Goal: Task Accomplishment & Management: Use online tool/utility

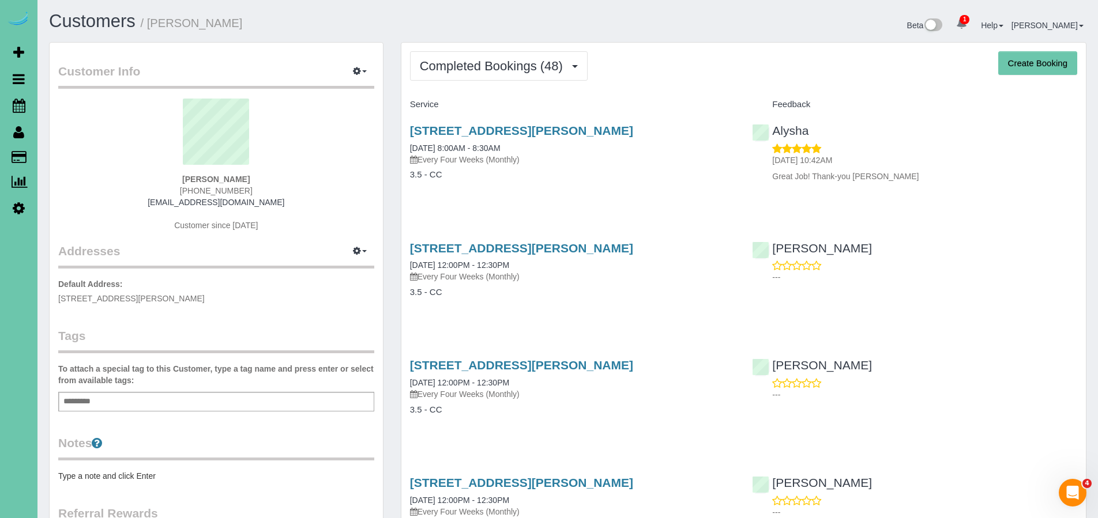
drag, startPoint x: 55, startPoint y: 298, endPoint x: 235, endPoint y: 300, distance: 179.9
click at [235, 300] on div "Customer Info Edit Contact Info Send Message Email Preferences Special Sales Ta…" at bounding box center [216, 372] width 333 height 659
copy span "[STREET_ADDRESS][PERSON_NAME]"
click at [80, 104] on span "Scheduler" at bounding box center [109, 105] width 144 height 27
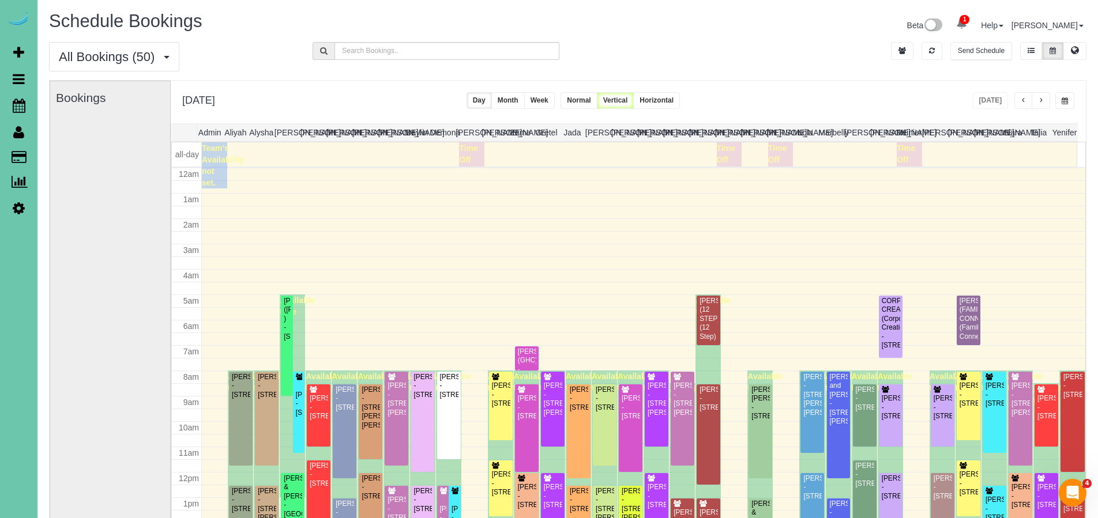
scroll to position [152, 0]
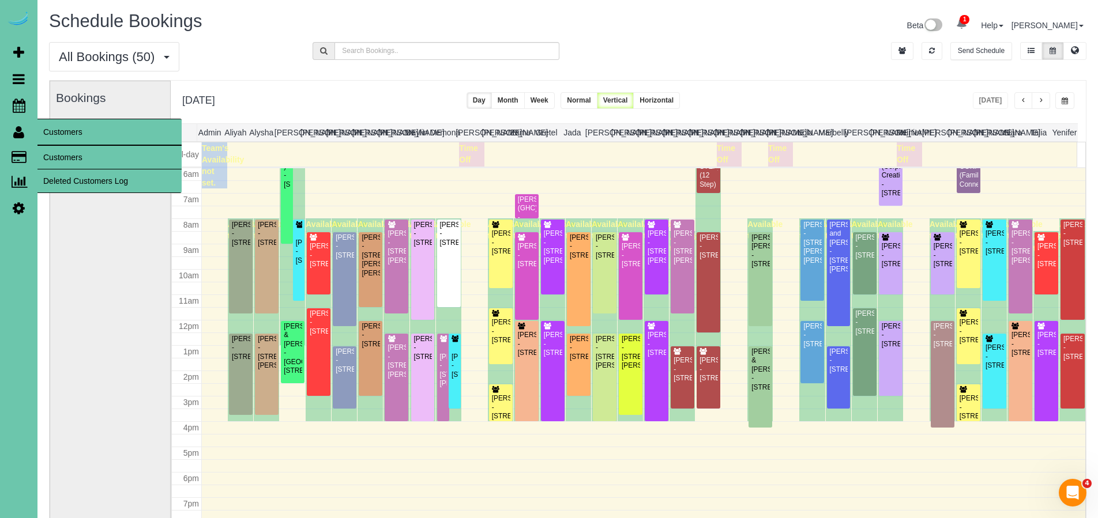
click at [18, 131] on icon at bounding box center [18, 132] width 11 height 14
click at [61, 156] on link "Customers" at bounding box center [109, 157] width 144 height 23
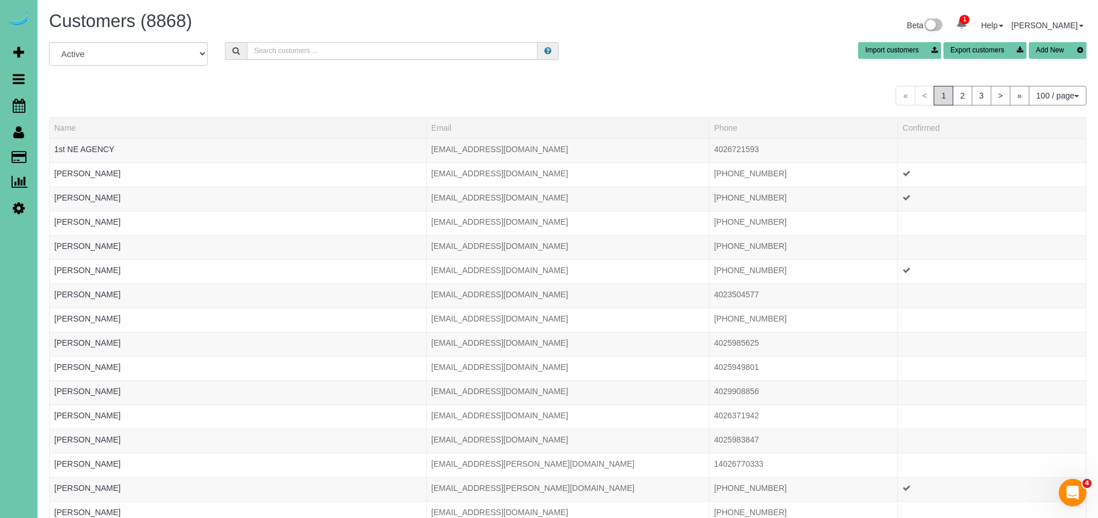
click at [347, 53] on input "text" at bounding box center [392, 51] width 291 height 18
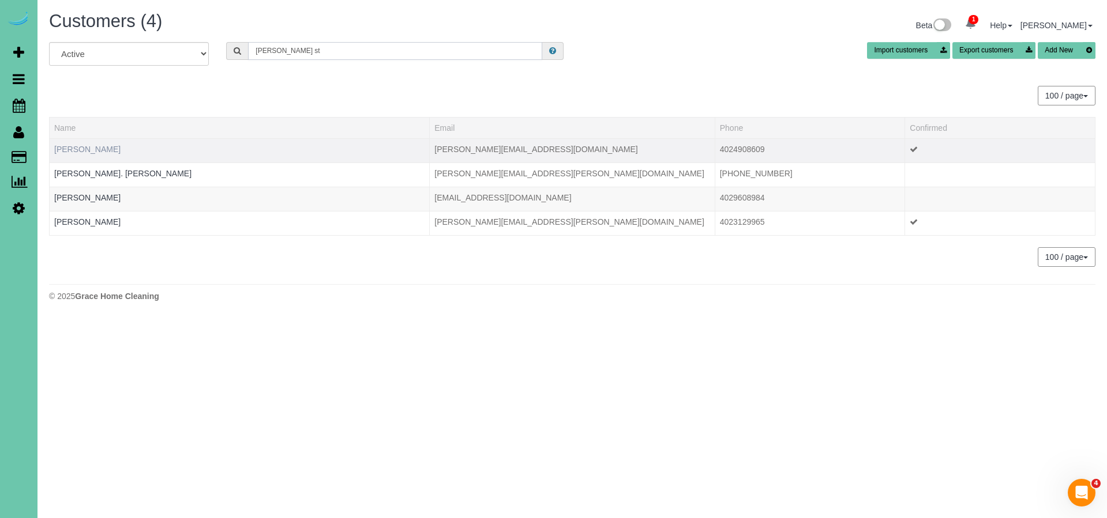
type input "[PERSON_NAME] st"
click at [100, 148] on link "[PERSON_NAME]" at bounding box center [87, 149] width 66 height 9
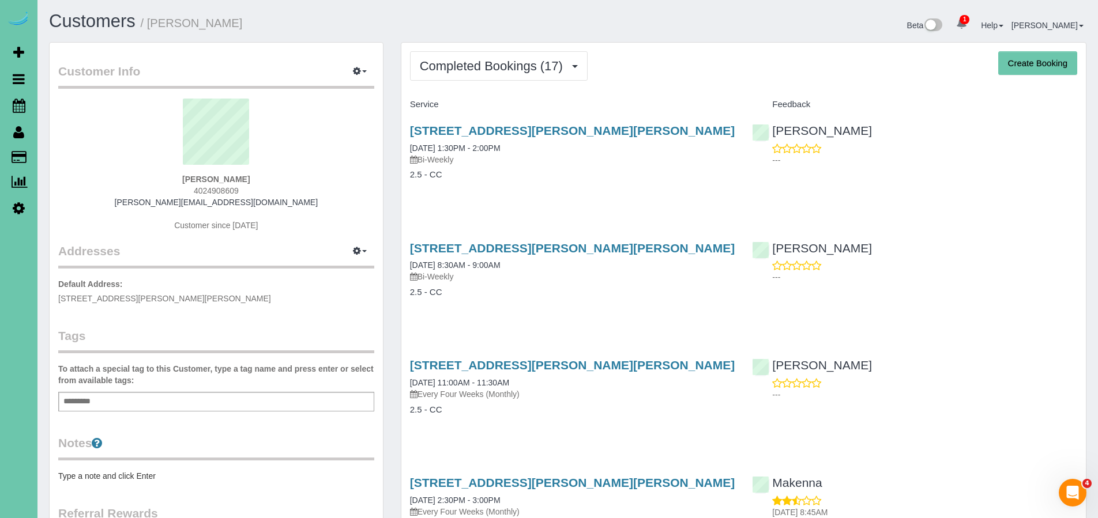
drag, startPoint x: 58, startPoint y: 296, endPoint x: 221, endPoint y: 301, distance: 163.8
click at [221, 301] on div "Customer Info Edit Contact Info Send Message Email Preferences Special Sales Ta…" at bounding box center [216, 366] width 333 height 647
copy span "[STREET_ADDRESS][PERSON_NAME][PERSON_NAME]"
click at [20, 110] on icon at bounding box center [19, 106] width 13 height 14
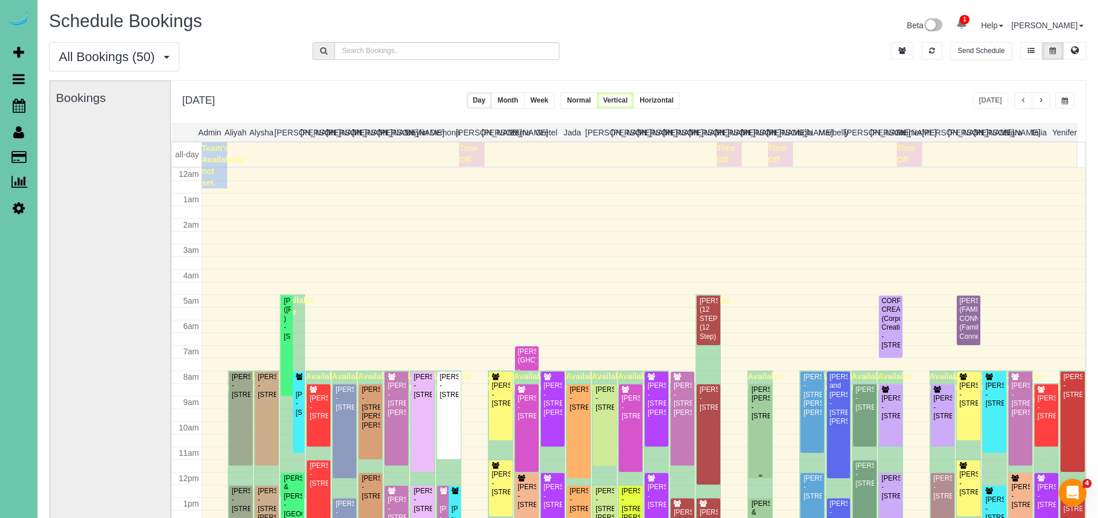
scroll to position [152, 0]
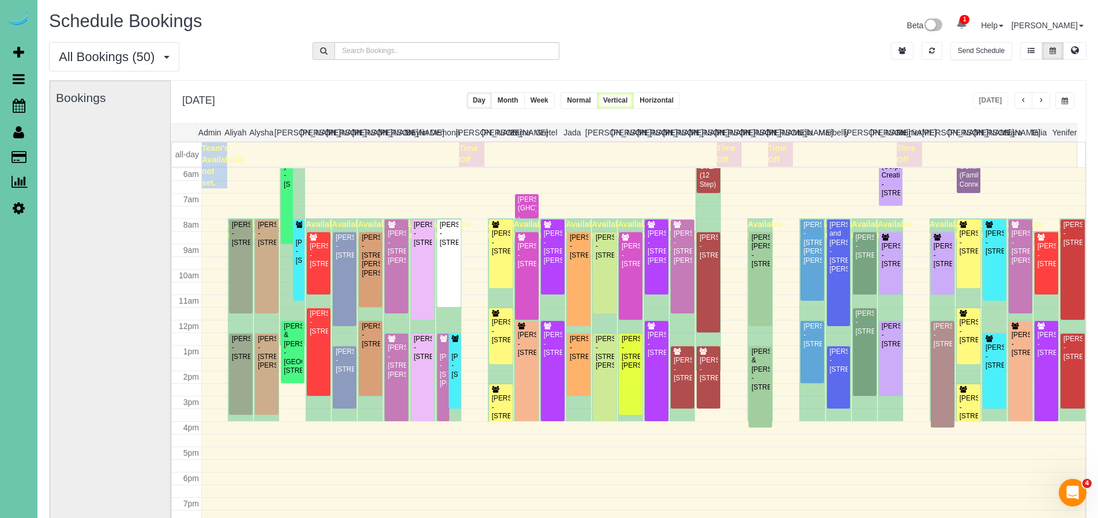
click at [737, 62] on div "All Bookings (50) All Bookings Unassigned Bookings Recurring Bookings New Custo…" at bounding box center [567, 61] width 1055 height 38
click at [1080, 51] on button at bounding box center [1074, 51] width 23 height 18
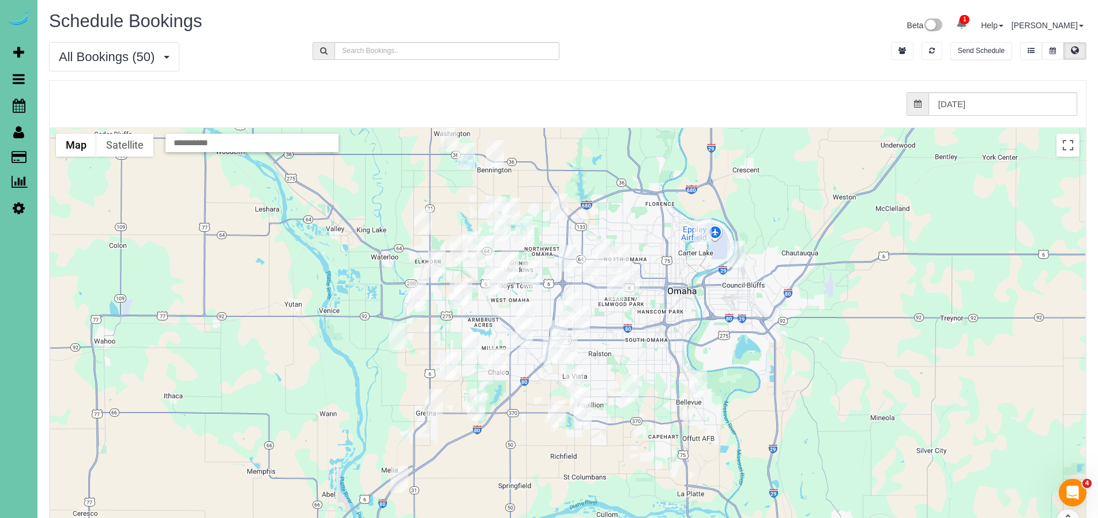
click at [1050, 48] on icon at bounding box center [1053, 50] width 6 height 7
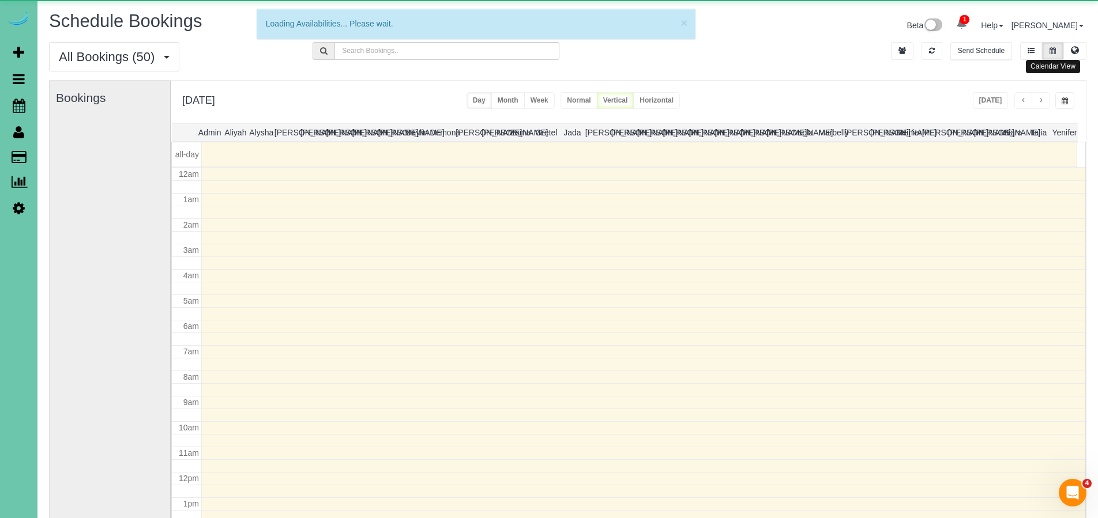
click at [1050, 48] on icon at bounding box center [1053, 50] width 6 height 7
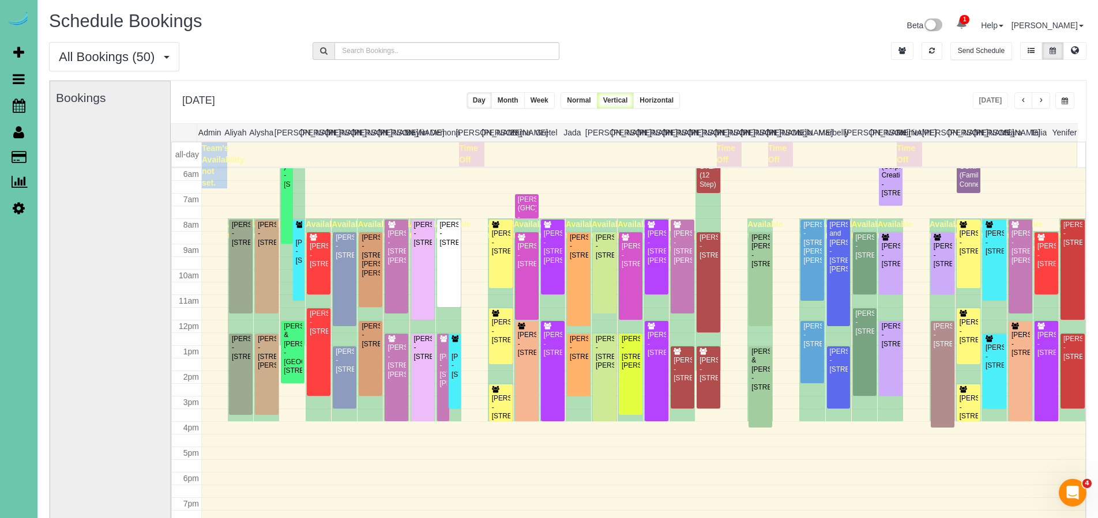
click at [1039, 101] on span "button" at bounding box center [1041, 100] width 6 height 7
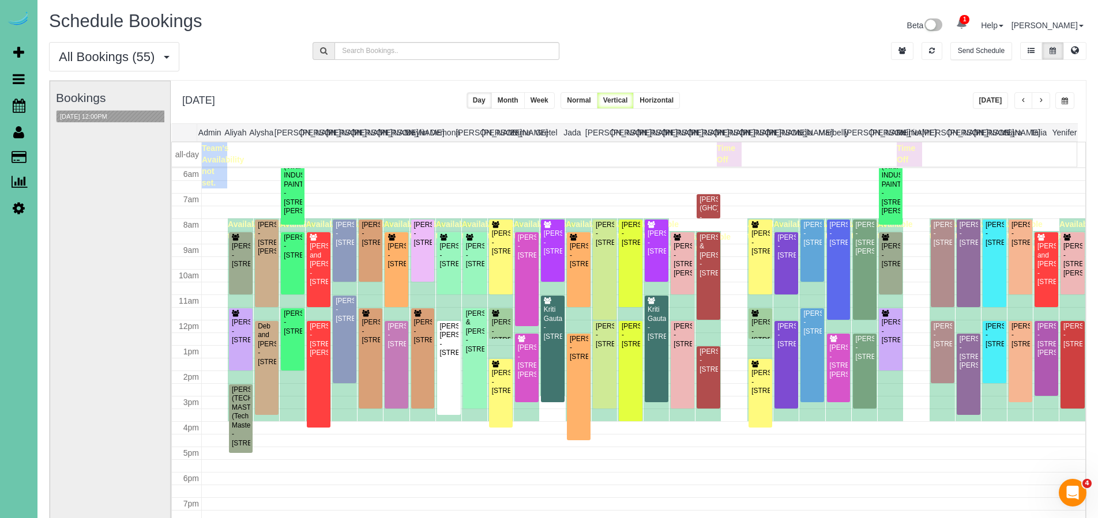
click at [1021, 101] on span "button" at bounding box center [1024, 100] width 6 height 7
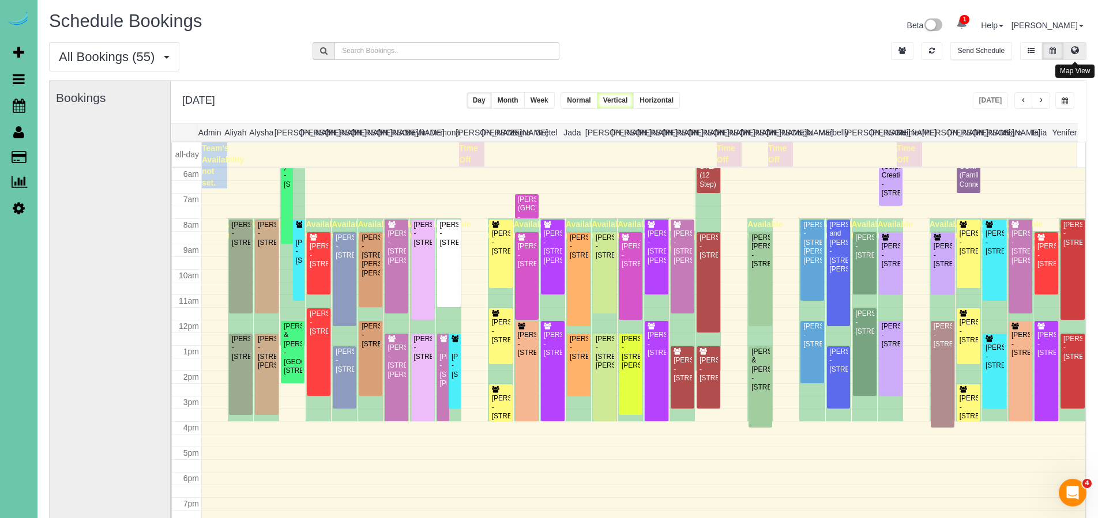
click at [1076, 50] on icon at bounding box center [1075, 50] width 8 height 7
